Goal: Book appointment/travel/reservation

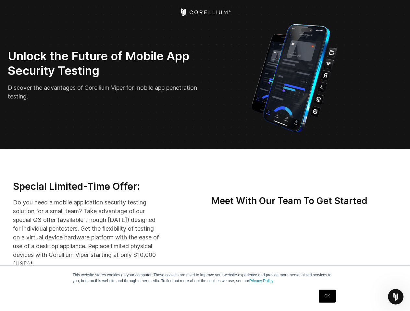
click at [395, 297] on icon "Open Intercom Messenger" at bounding box center [395, 297] width 11 height 11
